Goal: Task Accomplishment & Management: Complete application form

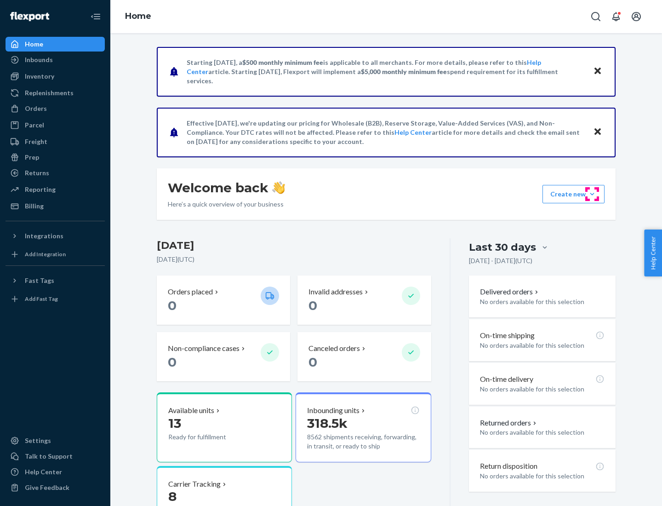
click at [592, 194] on button "Create new Create new inbound Create new order Create new product" at bounding box center [574, 194] width 62 height 18
click at [55, 60] on div "Inbounds" at bounding box center [54, 59] width 97 height 13
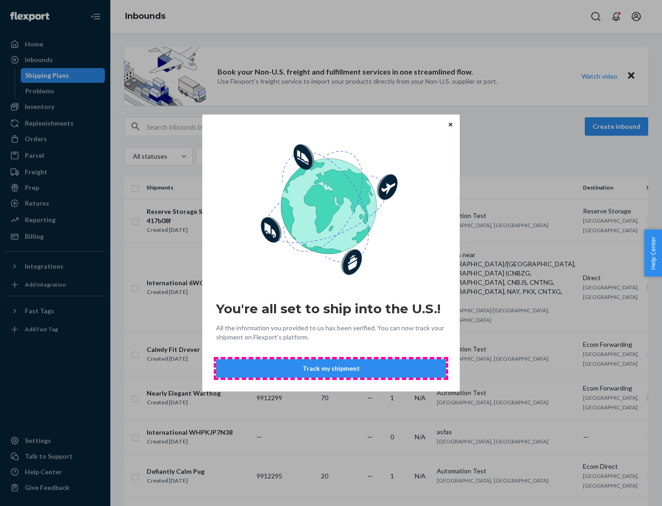
click at [331, 368] on button "Track my shipment" at bounding box center [331, 368] width 230 height 18
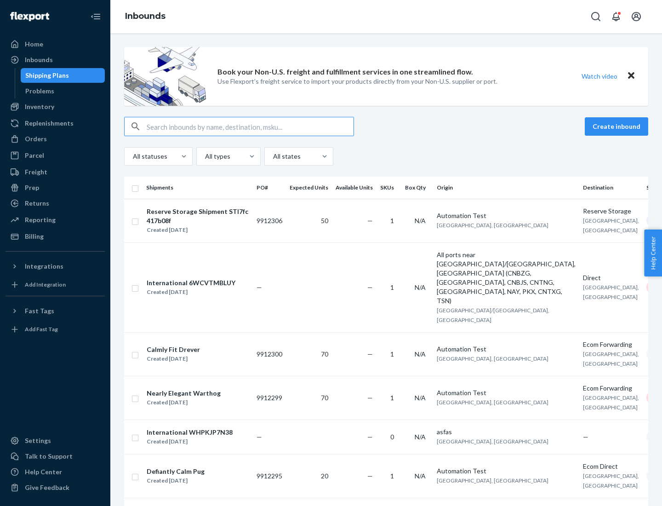
click at [618, 126] on button "Create inbound" at bounding box center [616, 126] width 63 height 18
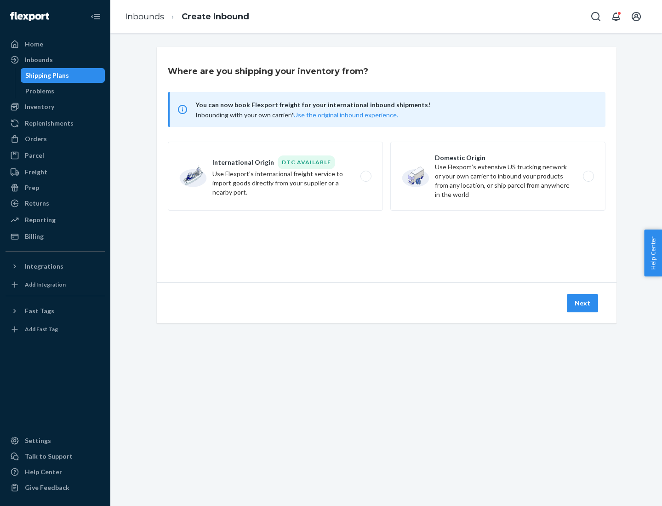
click at [275, 176] on label "International Origin DTC Available Use Flexport's international freight service…" at bounding box center [275, 176] width 215 height 69
click at [366, 176] on input "International Origin DTC Available Use Flexport's international freight service…" at bounding box center [369, 176] width 6 height 6
radio input "true"
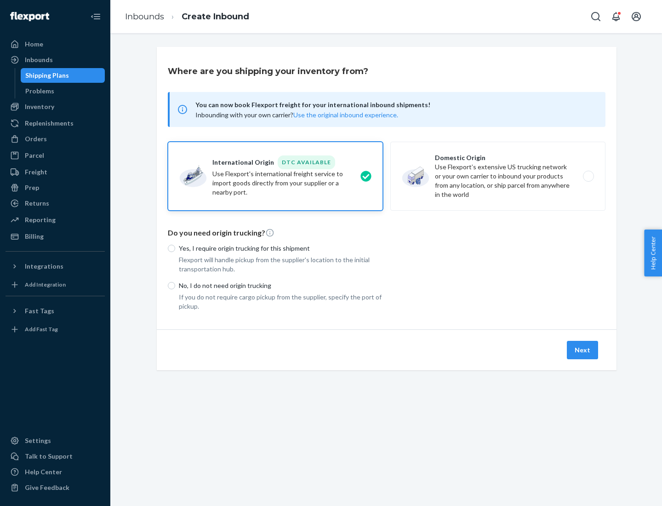
click at [281, 285] on p "No, I do not need origin trucking" at bounding box center [281, 285] width 204 height 9
click at [175, 285] on input "No, I do not need origin trucking" at bounding box center [171, 285] width 7 height 7
radio input "true"
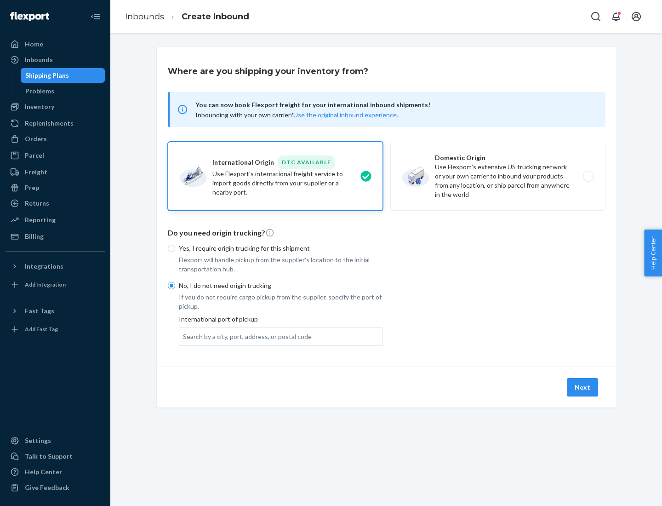
click at [245, 336] on div "Search by a city, port, address, or postal code" at bounding box center [247, 336] width 129 height 9
click at [184, 336] on input "Search by a city, port, address, or postal code" at bounding box center [183, 336] width 1 height 9
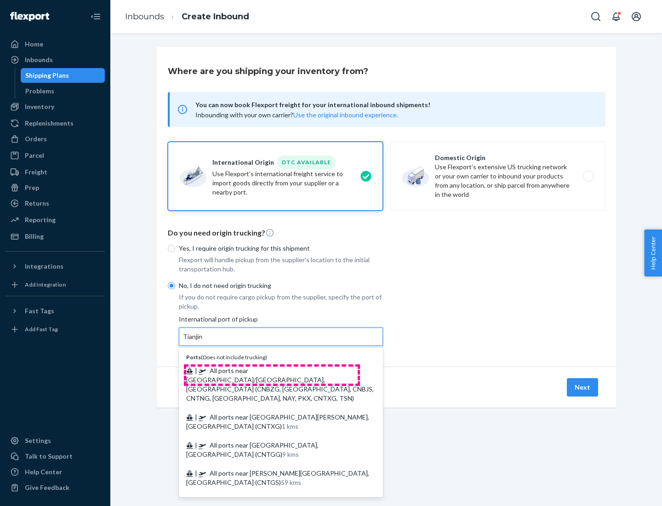
click at [272, 370] on span "| All ports near [GEOGRAPHIC_DATA]/[GEOGRAPHIC_DATA], [GEOGRAPHIC_DATA] (CNBZG,…" at bounding box center [280, 383] width 188 height 35
click at [203, 341] on input "Tianjin" at bounding box center [193, 336] width 20 height 9
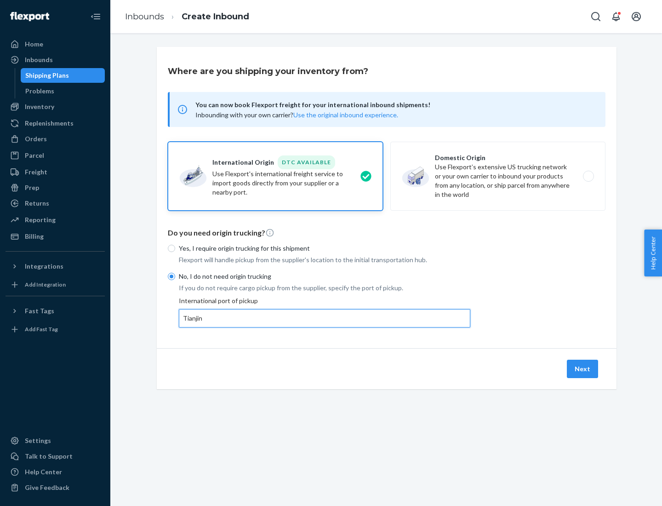
type input "All ports near [GEOGRAPHIC_DATA]/[GEOGRAPHIC_DATA], [GEOGRAPHIC_DATA] (CNBZG, […"
click at [583, 368] on button "Next" at bounding box center [582, 369] width 31 height 18
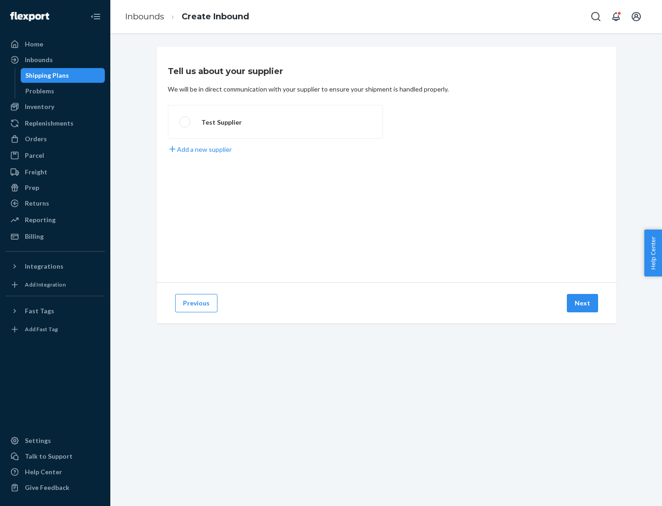
click at [275, 122] on label "Test Supplier" at bounding box center [275, 122] width 215 height 34
click at [185, 122] on input "Test Supplier" at bounding box center [182, 122] width 6 height 6
radio input "true"
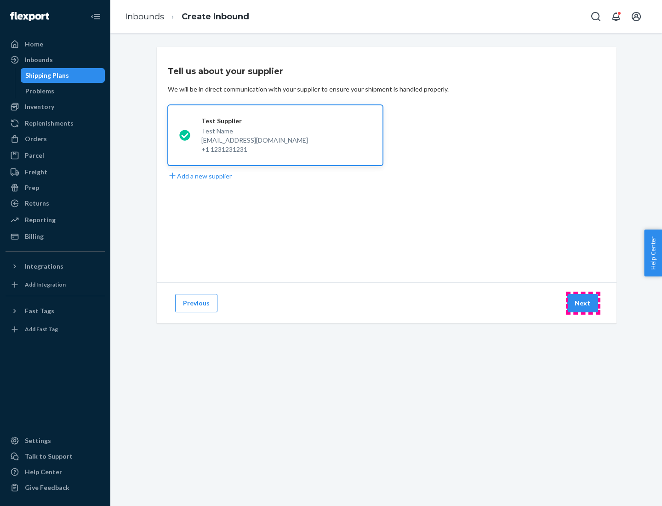
click at [583, 303] on button "Next" at bounding box center [582, 303] width 31 height 18
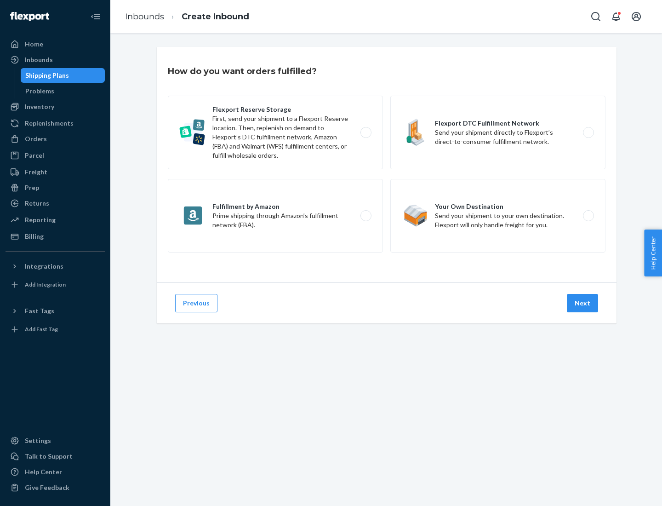
click at [387, 165] on div "Flexport Reserve Storage First, send your shipment to a Flexport Reserve locati…" at bounding box center [387, 175] width 438 height 159
click at [498, 132] on label "Flexport DTC Fulfillment Network Send your shipment directly to Flexport’s dire…" at bounding box center [497, 133] width 215 height 74
click at [588, 132] on input "Flexport DTC Fulfillment Network Send your shipment directly to Flexport’s dire…" at bounding box center [591, 133] width 6 height 6
radio input "true"
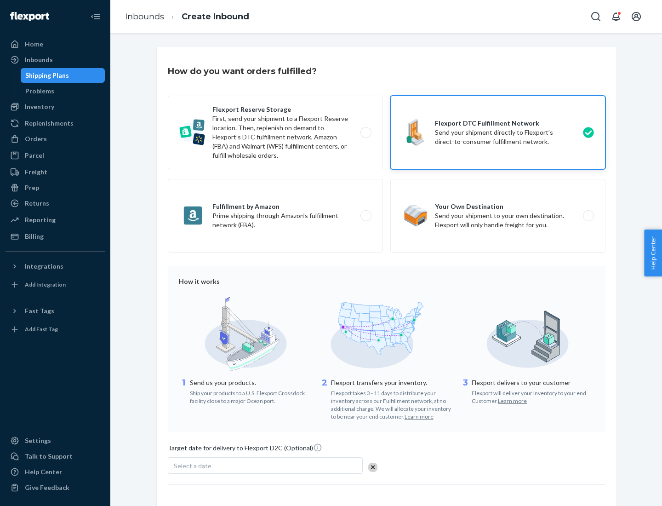
scroll to position [68, 0]
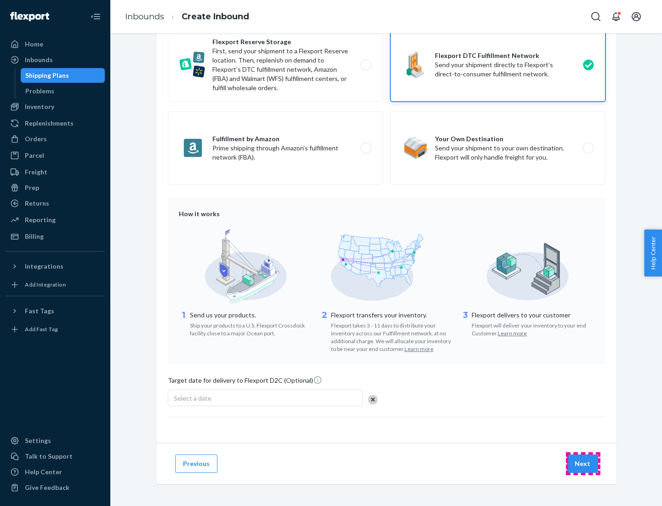
click at [583, 463] on button "Next" at bounding box center [582, 463] width 31 height 18
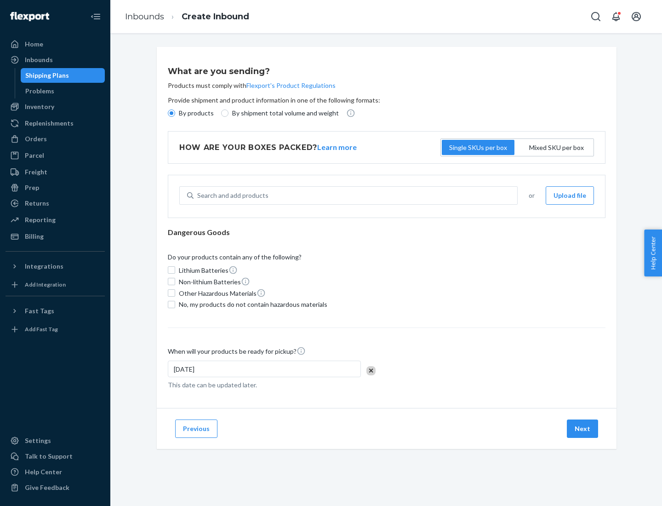
click at [195, 113] on p "By products" at bounding box center [196, 113] width 35 height 9
click at [175, 113] on input "By products" at bounding box center [171, 112] width 7 height 7
click at [231, 195] on div "Search and add products" at bounding box center [232, 195] width 71 height 9
click at [198, 195] on input "Search and add products" at bounding box center [197, 195] width 1 height 9
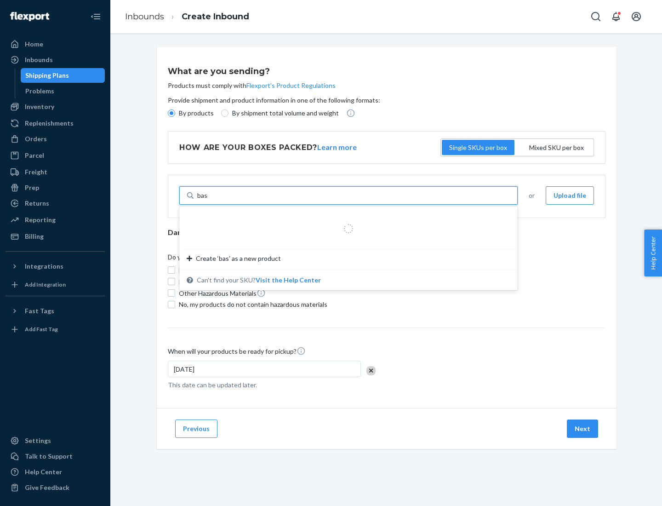
type input "basic"
click at [345, 217] on div "Basic Test Product 1" at bounding box center [345, 217] width 316 height 9
click at [212, 200] on input "basic" at bounding box center [204, 195] width 15 height 9
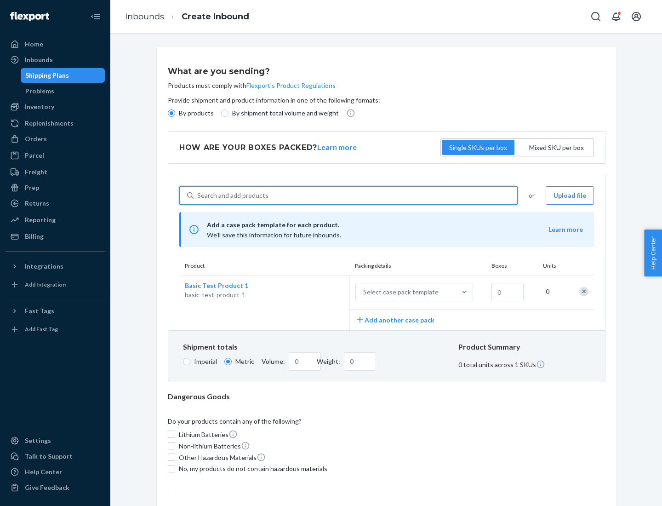
scroll to position [23, 0]
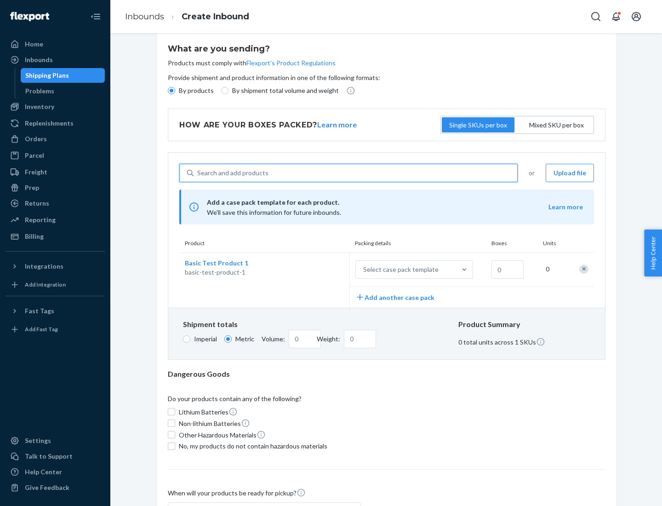
click at [399, 269] on div "Select case pack template" at bounding box center [400, 269] width 75 height 9
click at [318, 269] on input "Select case pack template" at bounding box center [318, 269] width 0 height 0
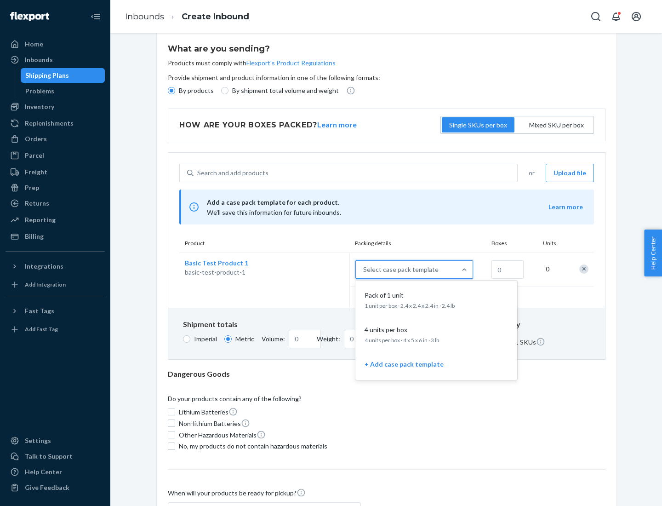
scroll to position [53, 0]
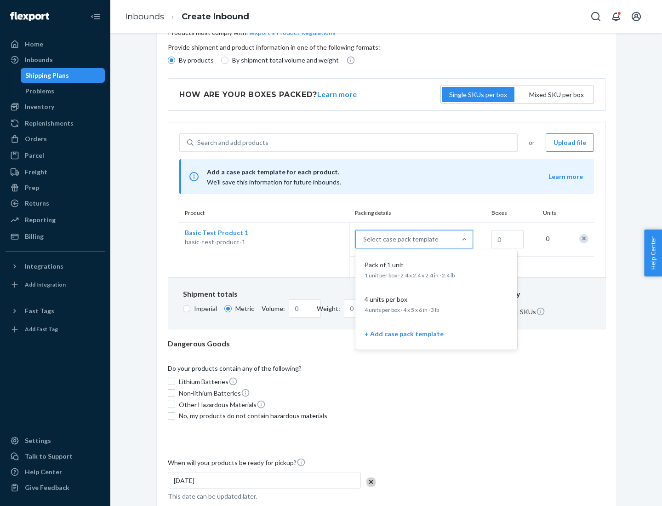
click at [436, 269] on div "Pack of 1 unit" at bounding box center [434, 264] width 147 height 9
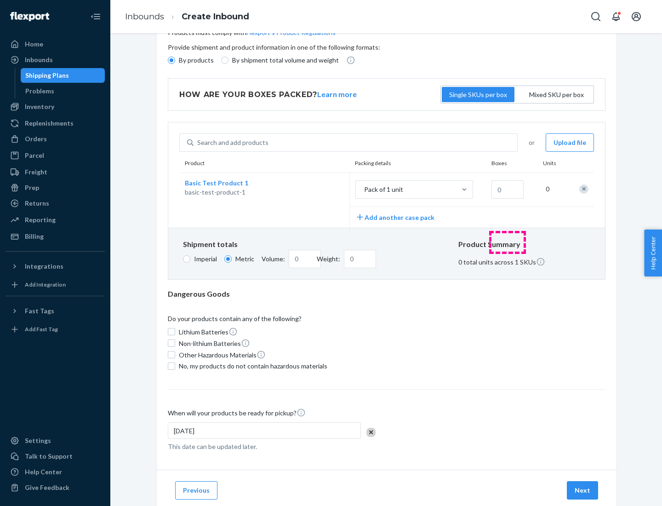
scroll to position [0, 0]
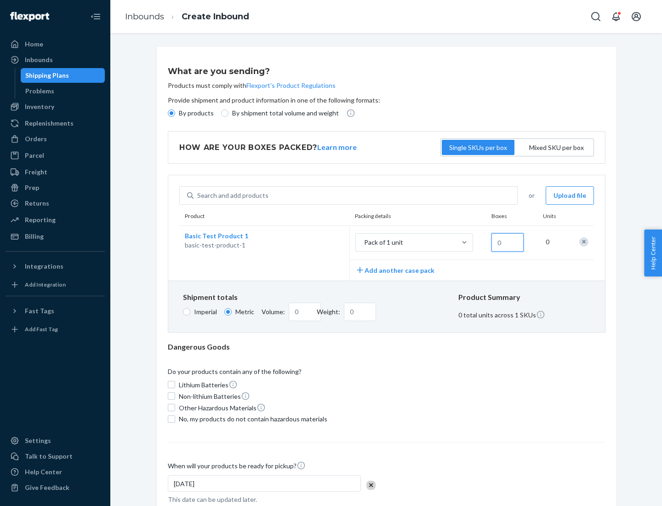
type input "1.09"
type input "10"
type input "0.02"
type input "108.86"
type input "100"
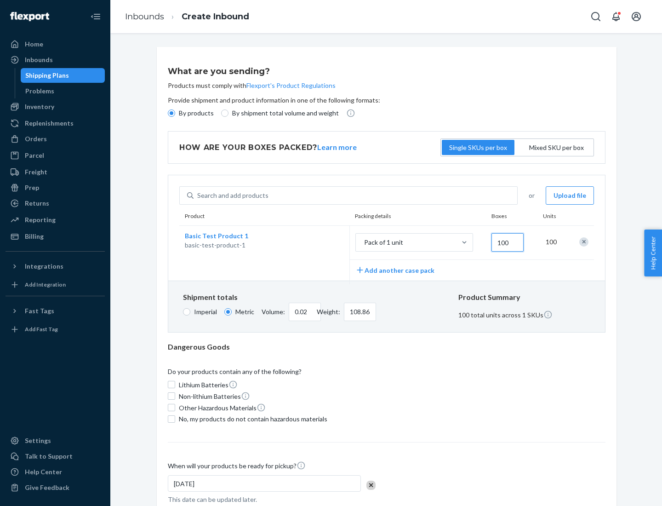
type input "0.23"
type input "1088.62"
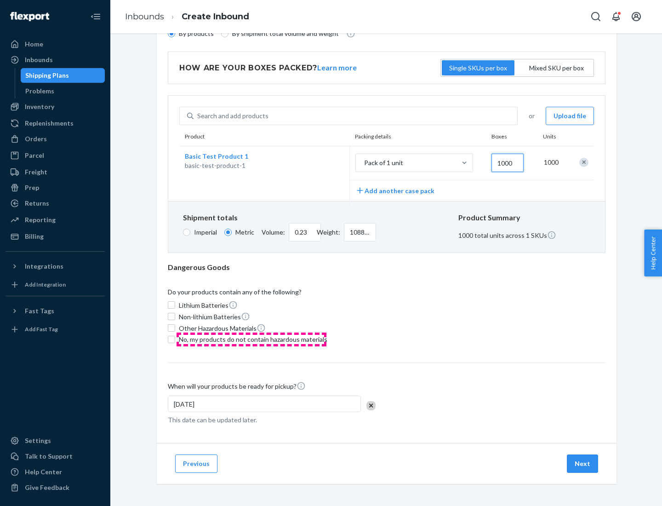
type input "1000"
click at [252, 339] on span "No, my products do not contain hazardous materials" at bounding box center [253, 339] width 149 height 9
click at [175, 339] on input "No, my products do not contain hazardous materials" at bounding box center [171, 339] width 7 height 7
checkbox input "true"
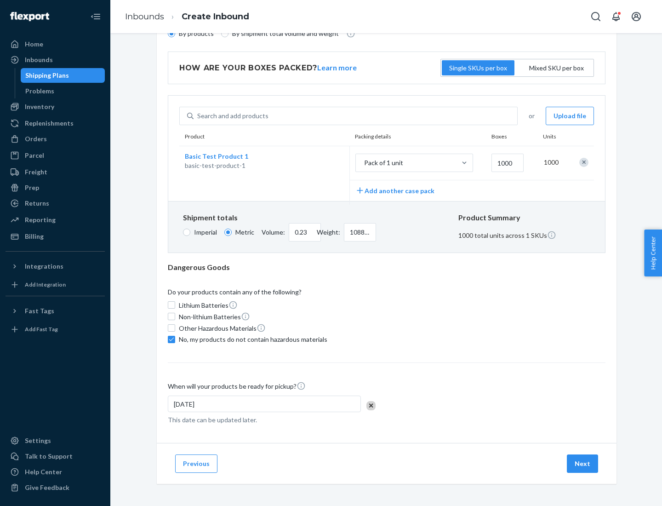
click at [583, 463] on button "Next" at bounding box center [582, 463] width 31 height 18
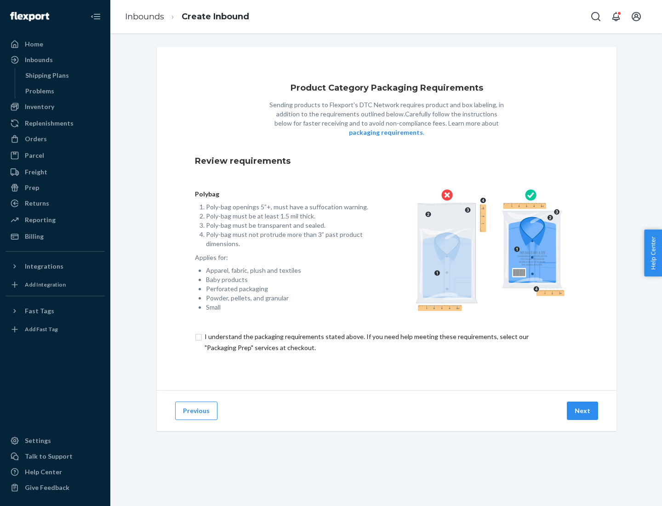
click at [387, 342] on input "checkbox" at bounding box center [386, 342] width 383 height 22
checkbox input "true"
click at [583, 410] on button "Next" at bounding box center [582, 410] width 31 height 18
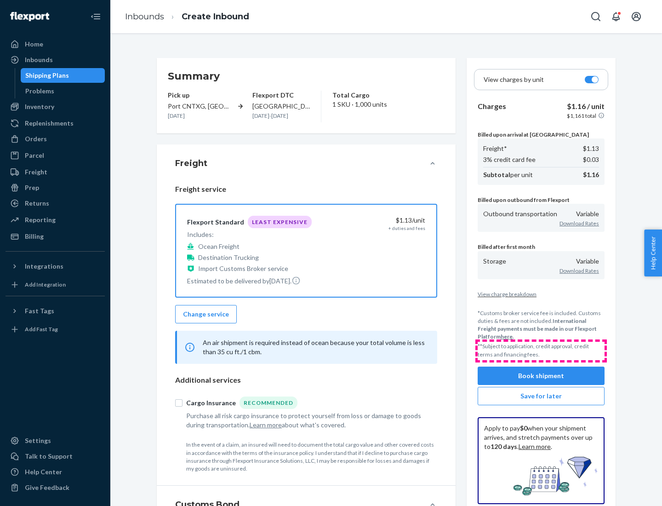
scroll to position [106, 0]
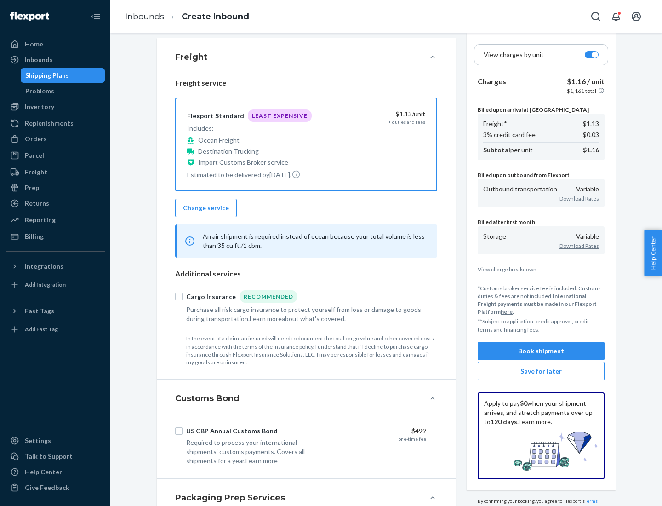
click at [541, 350] on button "Book shipment" at bounding box center [541, 351] width 127 height 18
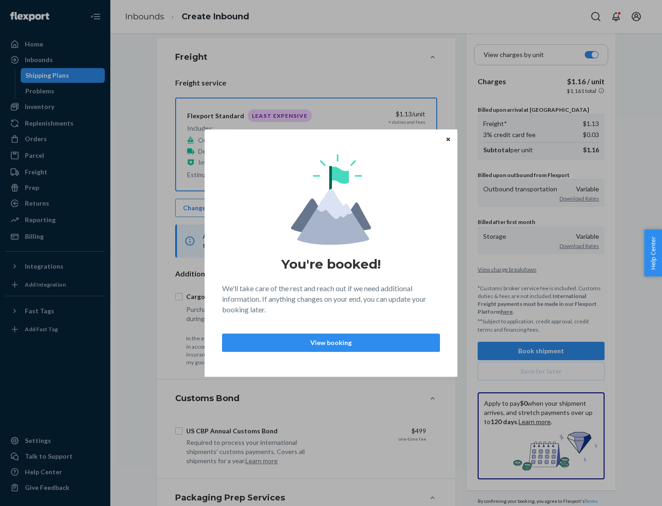
click at [331, 342] on p "View booking" at bounding box center [331, 342] width 202 height 9
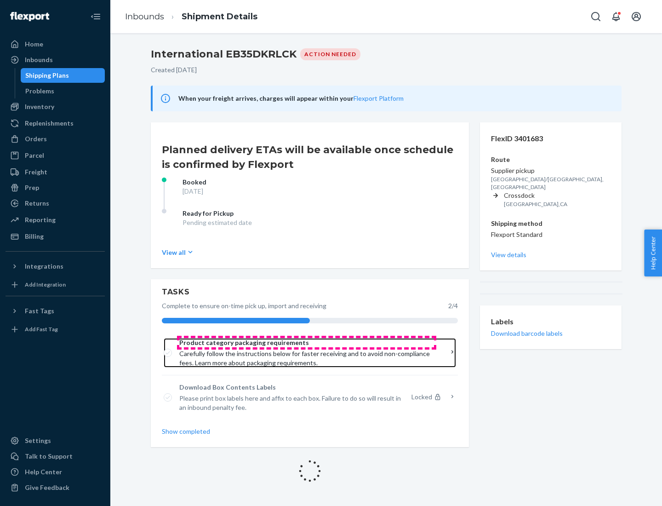
click at [307, 343] on span "Product category packaging requirements" at bounding box center [306, 342] width 255 height 9
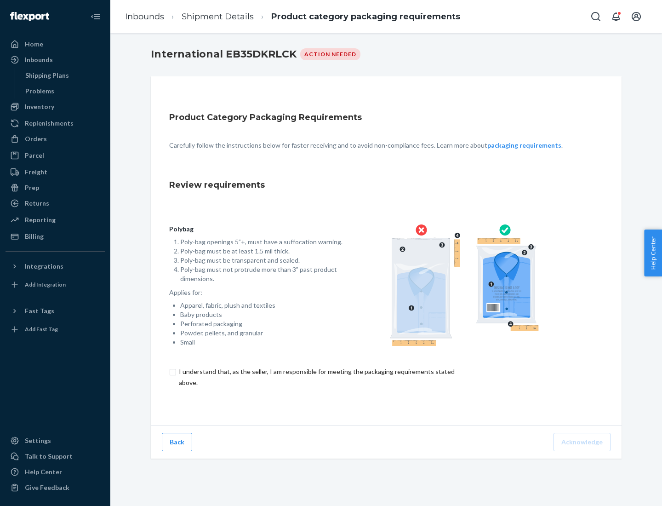
click at [316, 377] on input "checkbox" at bounding box center [322, 377] width 306 height 22
checkbox input "true"
click at [583, 441] on button "Acknowledge" at bounding box center [582, 442] width 57 height 18
